Goal: Information Seeking & Learning: Learn about a topic

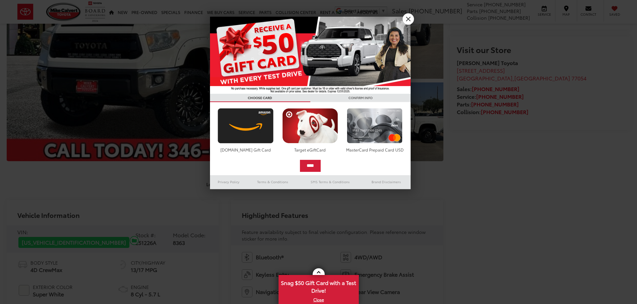
click at [351, 143] on div at bounding box center [318, 152] width 637 height 304
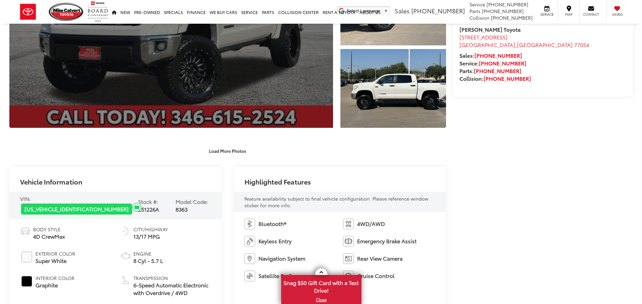
scroll to position [100, 0]
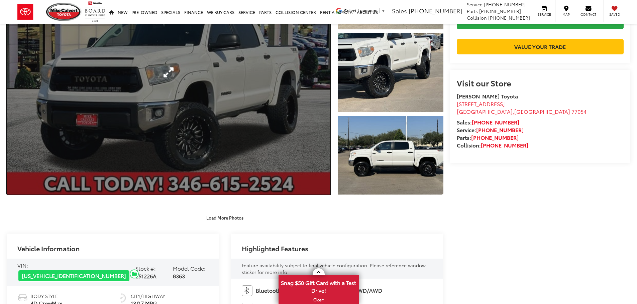
click at [294, 79] on link "Expand Photo 0" at bounding box center [168, 72] width 323 height 245
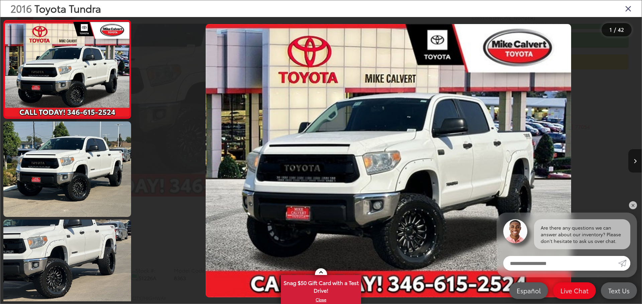
click at [632, 157] on button "Next image" at bounding box center [634, 160] width 13 height 23
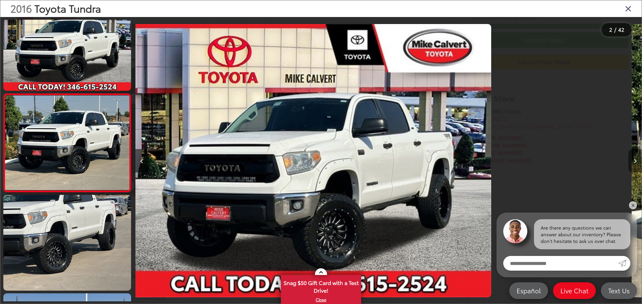
scroll to position [26, 0]
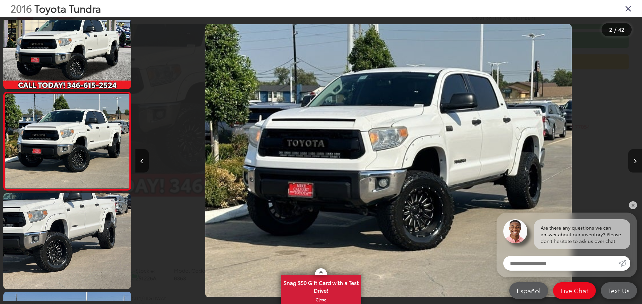
click at [633, 160] on icon "Next image" at bounding box center [634, 161] width 3 height 5
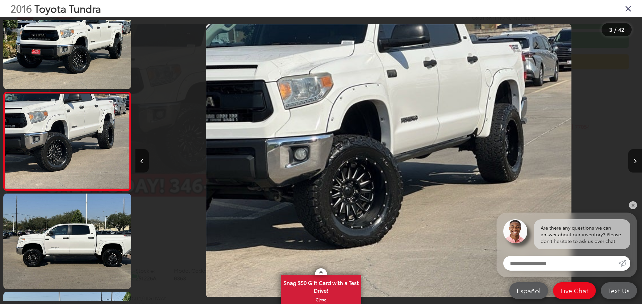
scroll to position [0, 1012]
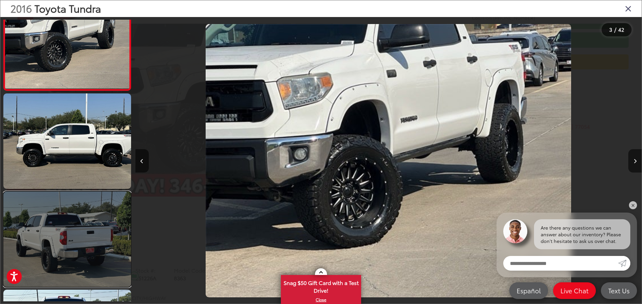
click at [98, 230] on link at bounding box center [67, 240] width 128 height 96
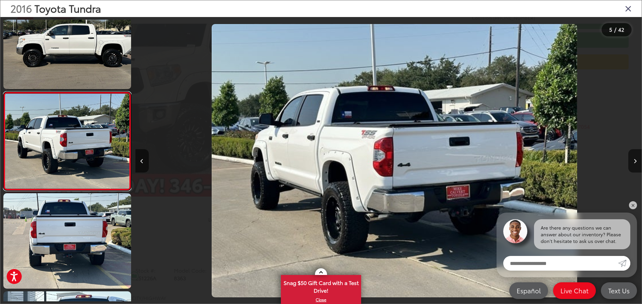
scroll to position [0, 2024]
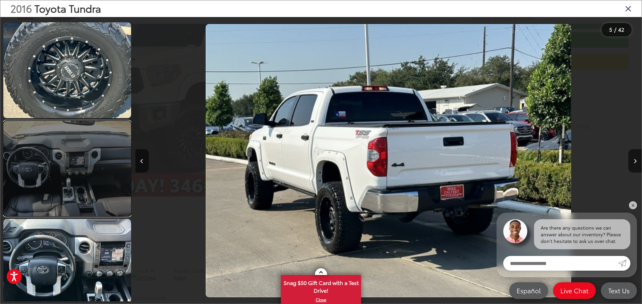
click at [84, 190] on link at bounding box center [67, 169] width 128 height 96
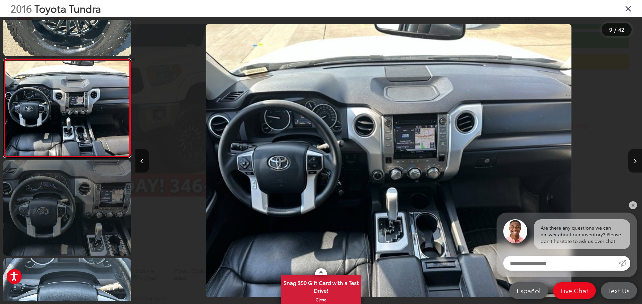
scroll to position [748, 0]
click at [84, 211] on link at bounding box center [67, 208] width 128 height 96
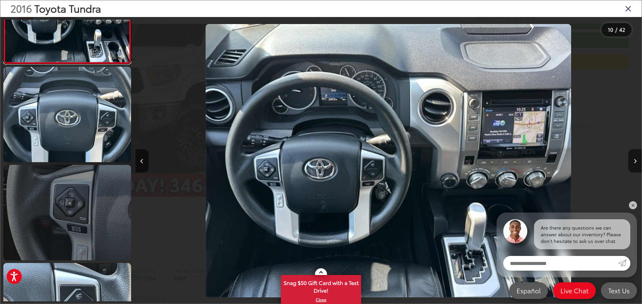
scroll to position [980, 0]
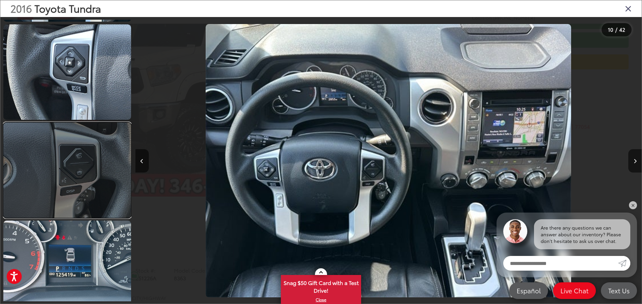
click at [90, 187] on link at bounding box center [67, 171] width 128 height 96
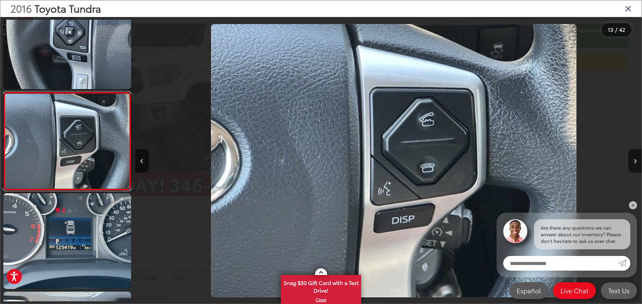
scroll to position [0, 0]
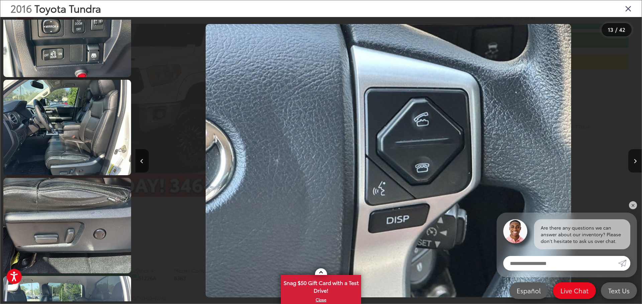
click at [627, 7] on icon "Close gallery" at bounding box center [628, 8] width 7 height 9
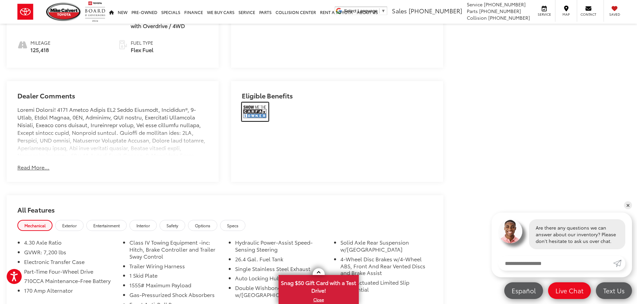
click at [251, 103] on img at bounding box center [255, 112] width 27 height 19
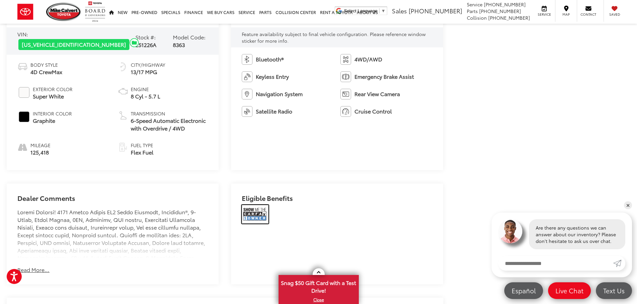
scroll to position [334, 0]
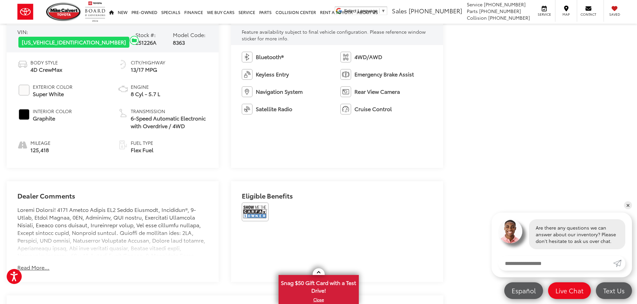
click at [248, 215] on div at bounding box center [337, 214] width 190 height 23
click at [249, 209] on img at bounding box center [255, 212] width 27 height 19
